Goal: Task Accomplishment & Management: Manage account settings

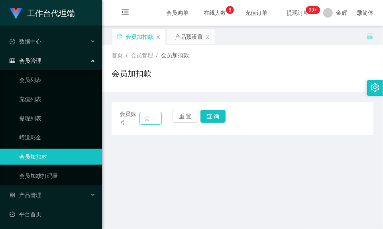
scroll to position [53, 0]
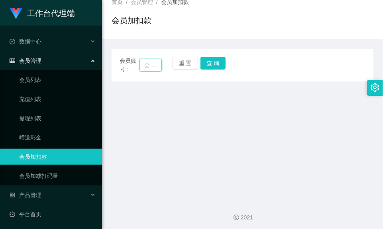
click at [156, 65] on input "text" at bounding box center [151, 65] width 22 height 13
type input "86886558"
click at [208, 61] on button "查 询" at bounding box center [214, 63] width 26 height 13
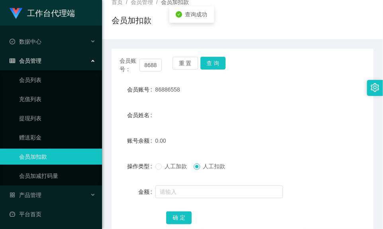
click at [178, 165] on span "人工加款" at bounding box center [176, 166] width 29 height 6
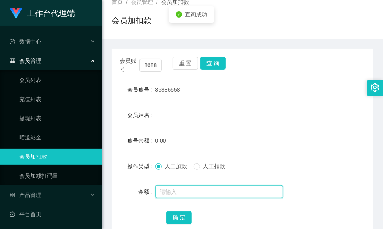
click at [171, 192] on input "text" at bounding box center [220, 191] width 128 height 13
type input "100"
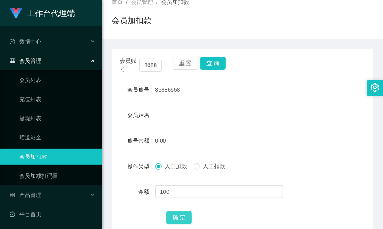
drag, startPoint x: 176, startPoint y: 215, endPoint x: 174, endPoint y: 202, distance: 13.6
click at [176, 215] on button "确 定" at bounding box center [179, 217] width 26 height 13
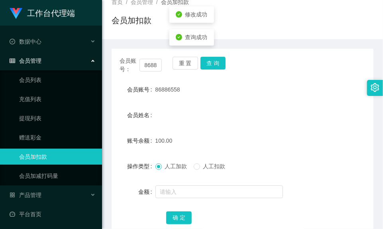
drag, startPoint x: 155, startPoint y: 89, endPoint x: 177, endPoint y: 89, distance: 21.9
click at [177, 89] on span "86886558" at bounding box center [168, 89] width 25 height 6
copy span "86886558"
click at [172, 90] on span "86886558" at bounding box center [168, 89] width 25 height 6
click at [224, 68] on button "查 询" at bounding box center [214, 63] width 26 height 13
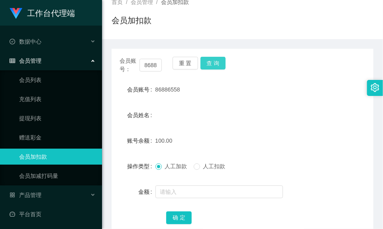
click at [213, 67] on button "查 询" at bounding box center [214, 63] width 26 height 13
click at [172, 28] on div "会员加扣款" at bounding box center [243, 23] width 262 height 18
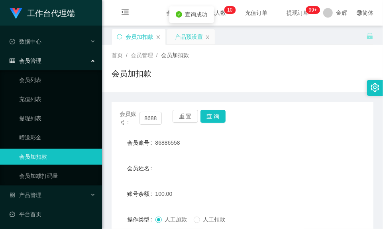
click at [185, 33] on div "产品预设置" at bounding box center [189, 36] width 28 height 15
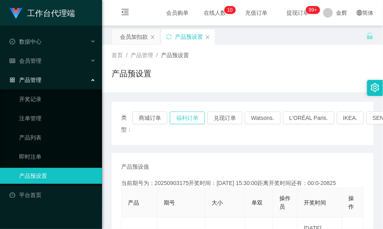
click at [190, 112] on button "福利订单" at bounding box center [187, 117] width 35 height 13
click at [140, 30] on div "会员加扣款" at bounding box center [134, 36] width 28 height 15
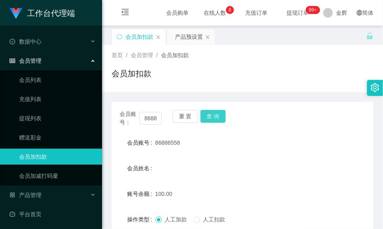
click at [211, 116] on button "查 询" at bounding box center [214, 116] width 26 height 13
click at [213, 110] on button "查 询" at bounding box center [214, 116] width 26 height 13
click at [221, 110] on button "查 询" at bounding box center [214, 116] width 26 height 13
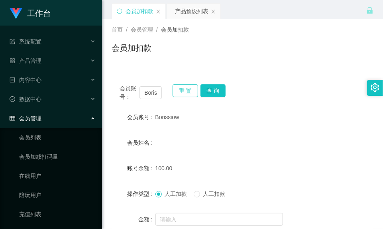
click at [191, 89] on button "重 置" at bounding box center [186, 90] width 26 height 13
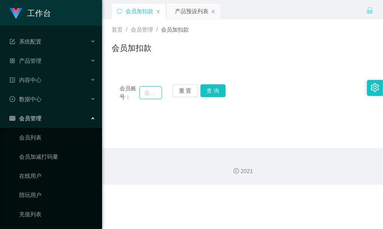
click at [140, 90] on input "text" at bounding box center [151, 92] width 22 height 13
paste input "86886558"
type input "86886558"
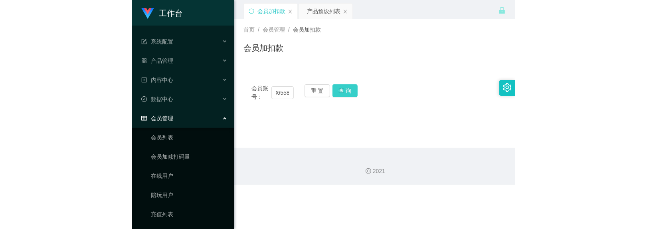
scroll to position [0, 0]
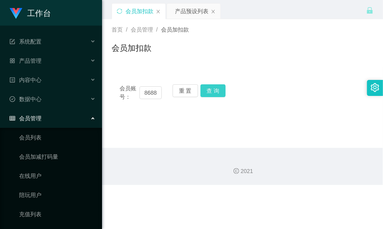
click at [220, 90] on button "查 询" at bounding box center [214, 90] width 26 height 13
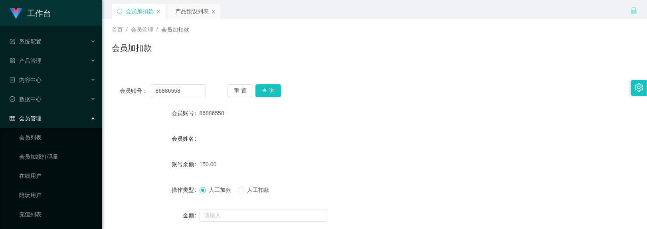
click at [382, 46] on div "会员加扣款" at bounding box center [374, 51] width 525 height 18
click at [262, 93] on button "查 询" at bounding box center [268, 90] width 26 height 13
click at [383, 16] on div "会员加扣款 产品预设列表" at bounding box center [371, 17] width 518 height 28
